Goal: Task Accomplishment & Management: Use online tool/utility

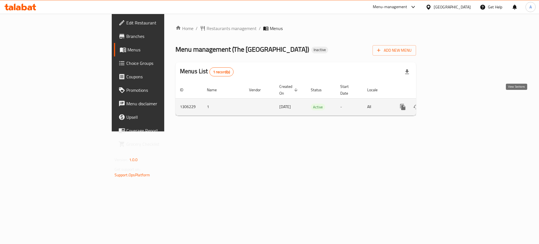
click at [446, 104] on icon "enhanced table" at bounding box center [443, 107] width 7 height 7
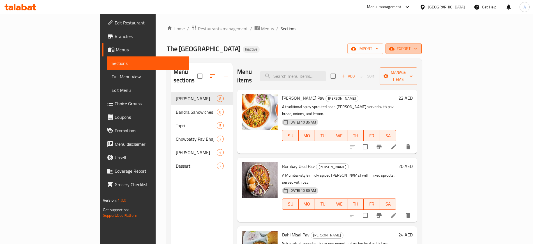
click at [419, 50] on icon "button" at bounding box center [416, 49] width 6 height 6
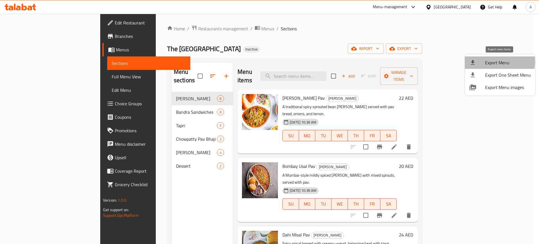
click at [486, 61] on span "Export Menu" at bounding box center [508, 62] width 46 height 7
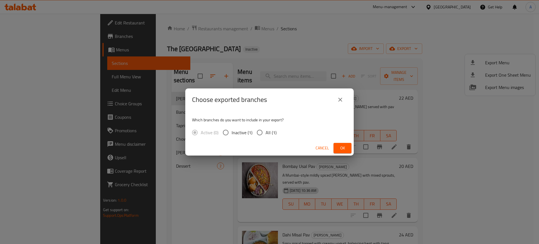
click at [266, 132] on span "All (1)" at bounding box center [270, 132] width 11 height 7
click at [265, 132] on input "All (1)" at bounding box center [260, 133] width 12 height 12
radio input "true"
click at [343, 148] on span "Ok" at bounding box center [342, 148] width 9 height 7
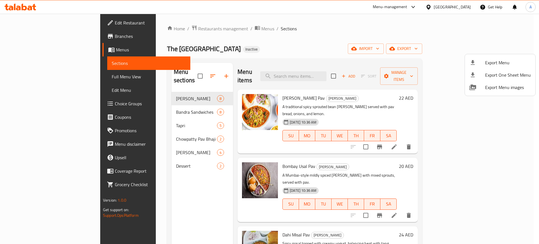
click at [38, 26] on div at bounding box center [269, 122] width 539 height 244
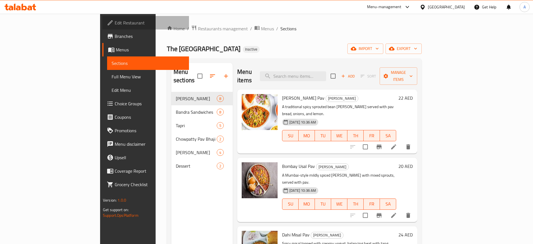
click at [115, 26] on span "Edit Restaurant" at bounding box center [150, 22] width 70 height 7
